Goal: Register for event/course

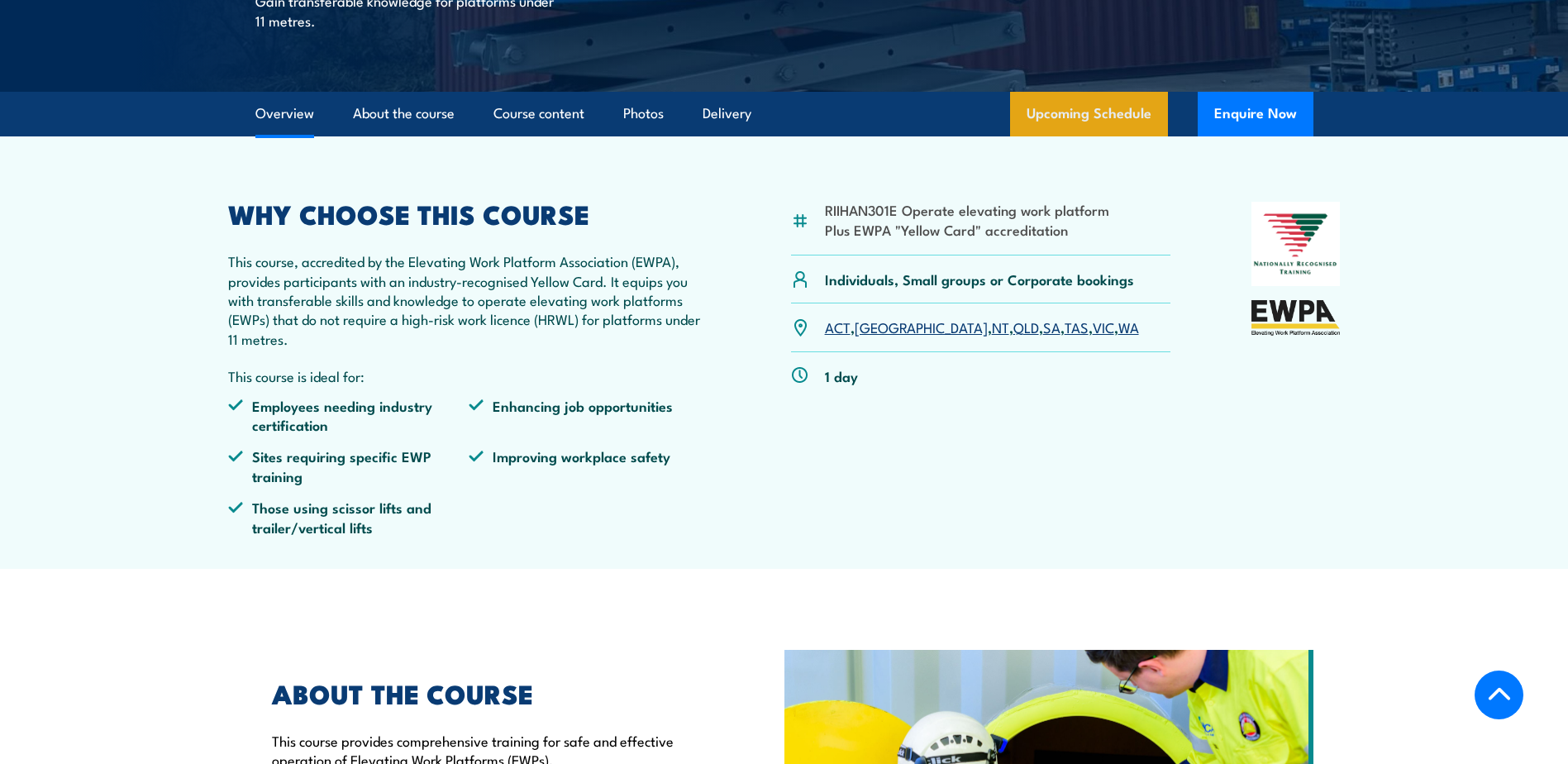
click at [1111, 113] on link "Upcoming Schedule" at bounding box center [1089, 113] width 158 height 44
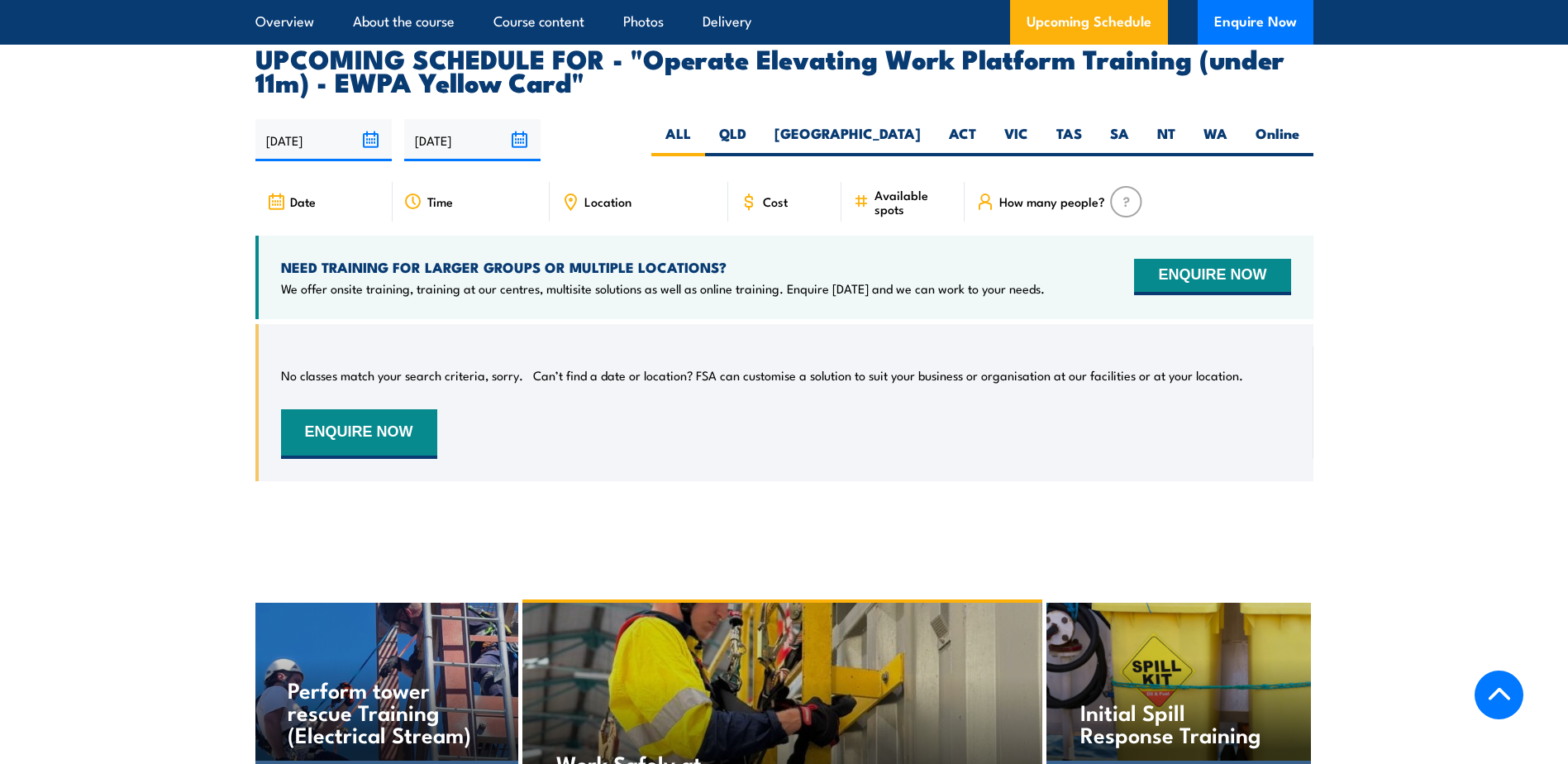
scroll to position [2598, 0]
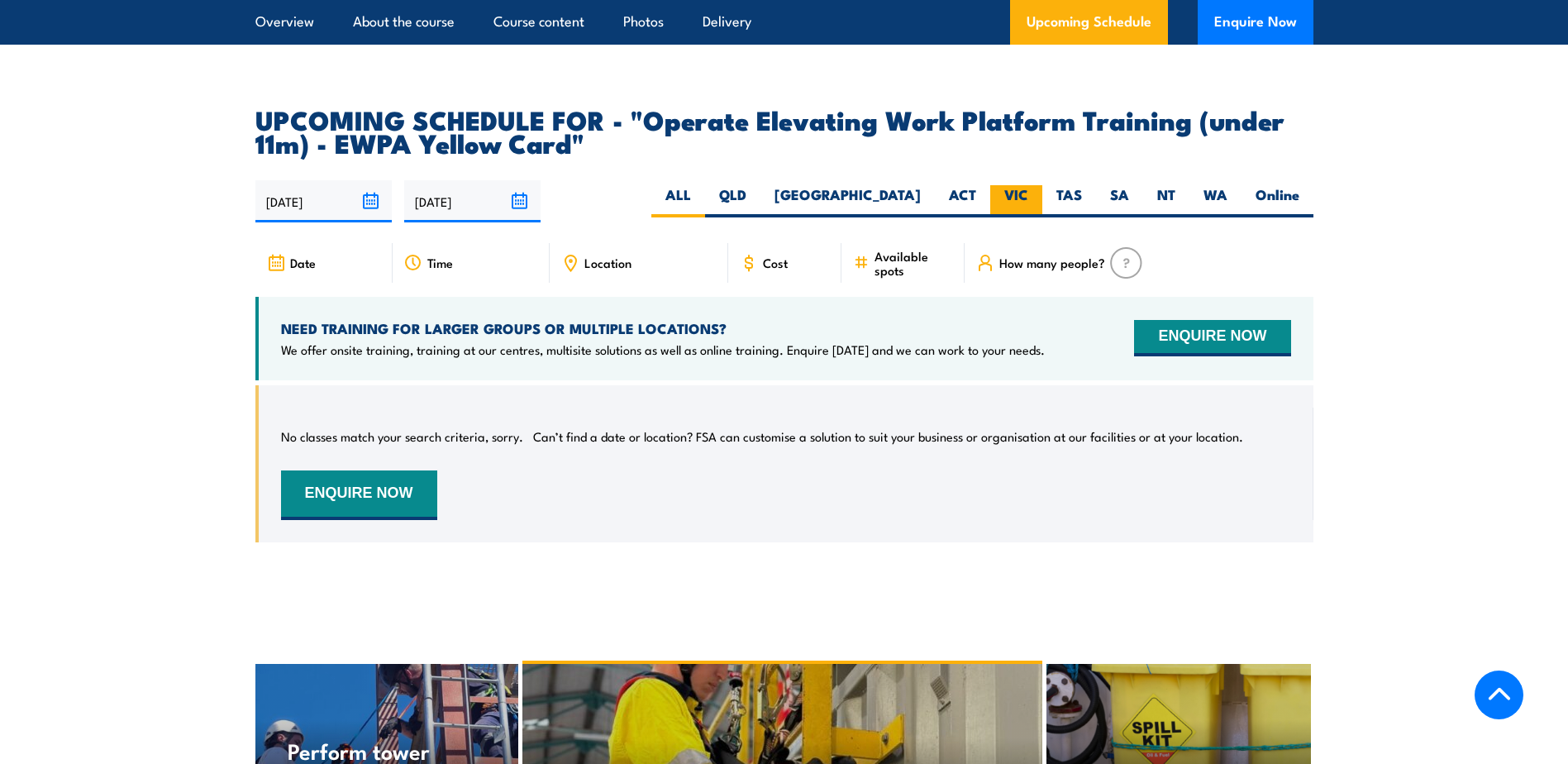
click at [1020, 185] on label "VIC" at bounding box center [1016, 201] width 52 height 32
click at [1028, 185] on input "VIC" at bounding box center [1033, 190] width 10 height 10
radio input "true"
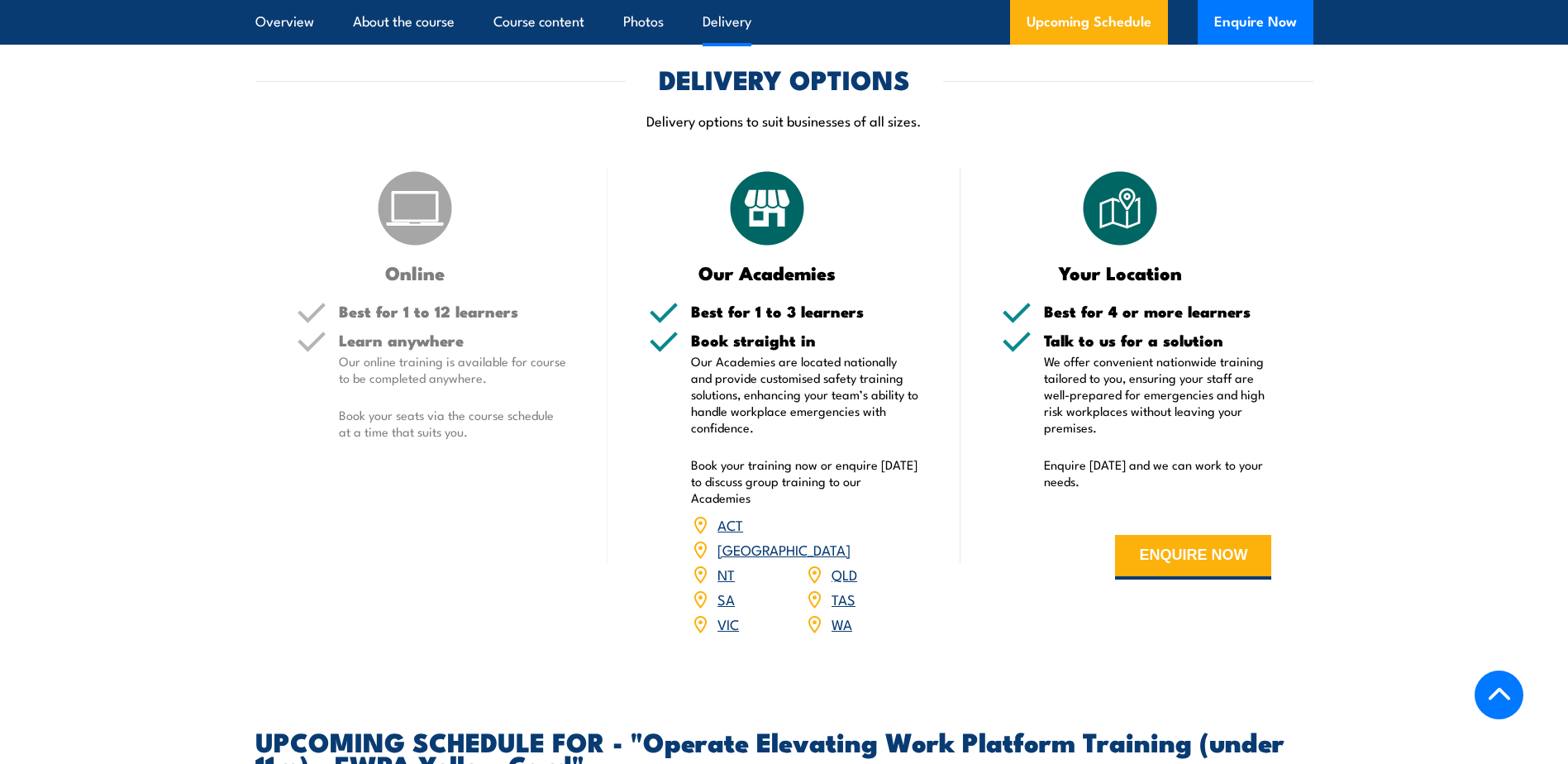
scroll to position [1854, 0]
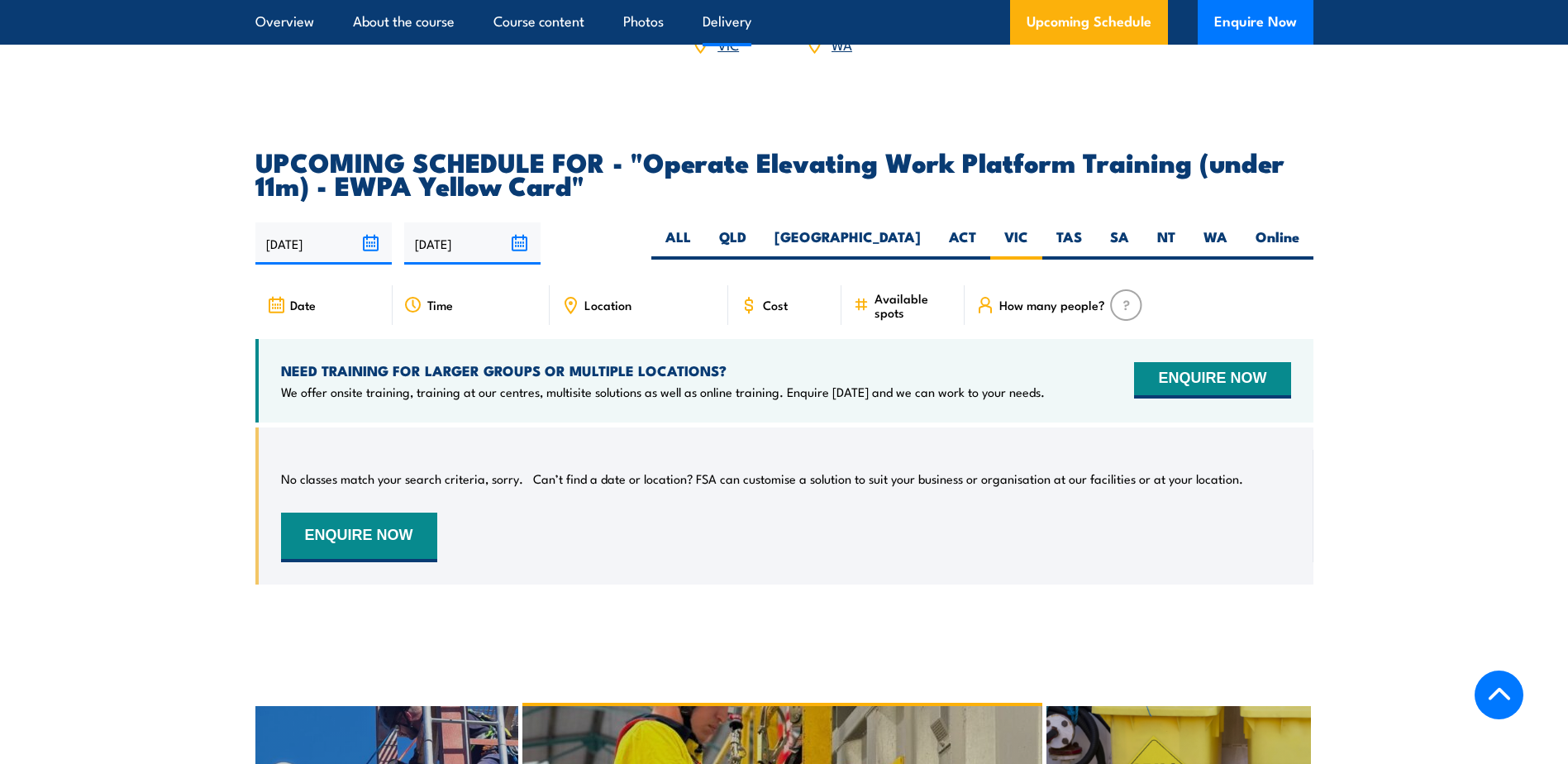
scroll to position [2351, 0]
